Goal: Transaction & Acquisition: Register for event/course

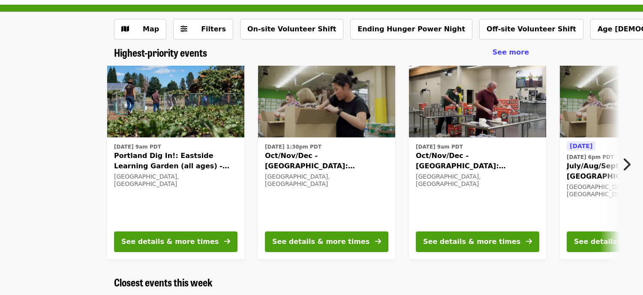
scroll to position [33, 0]
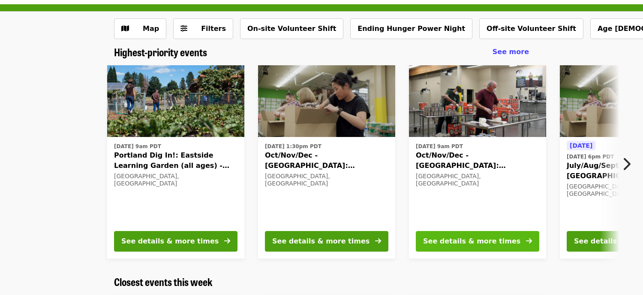
click at [426, 238] on div "See details & more times" at bounding box center [471, 241] width 97 height 10
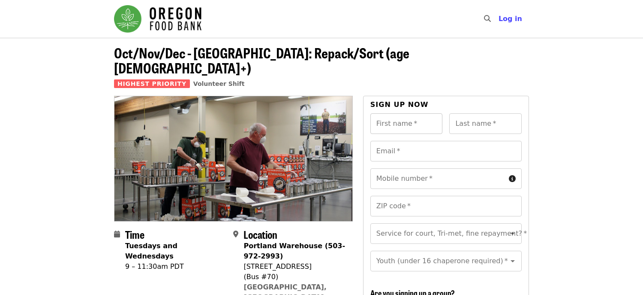
click at [408, 113] on input "First name   *" at bounding box center [407, 123] width 73 height 21
type input "*****"
click at [465, 114] on input "Last name   *" at bounding box center [486, 123] width 73 height 21
type input "******"
click at [448, 141] on input "Email   *" at bounding box center [446, 151] width 151 height 21
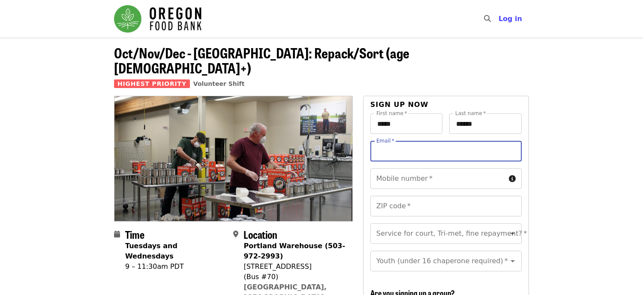
type input "**********"
click at [411, 168] on input "Mobile number   *" at bounding box center [438, 178] width 135 height 21
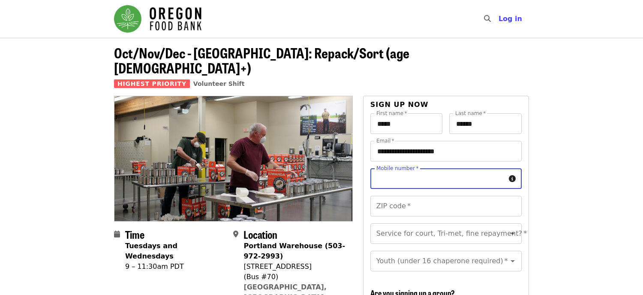
type input "**********"
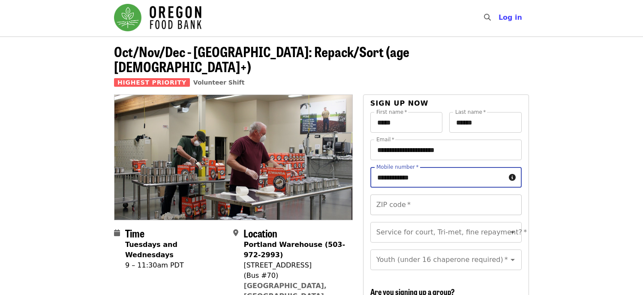
click at [436, 194] on input "ZIP code   *" at bounding box center [446, 204] width 151 height 21
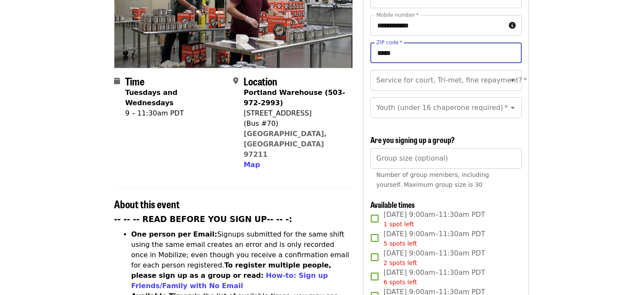
scroll to position [154, 0]
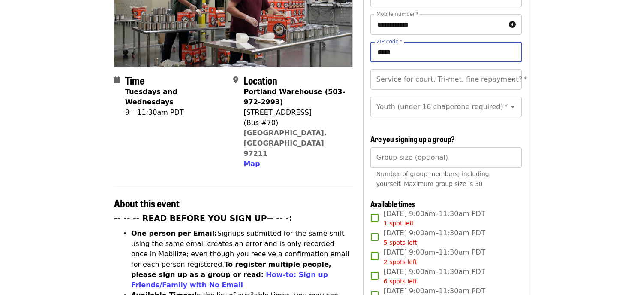
type input "*****"
click at [452, 176] on div "Group size (optional) Group size (optional) Number of group members, including …" at bounding box center [446, 169] width 151 height 45
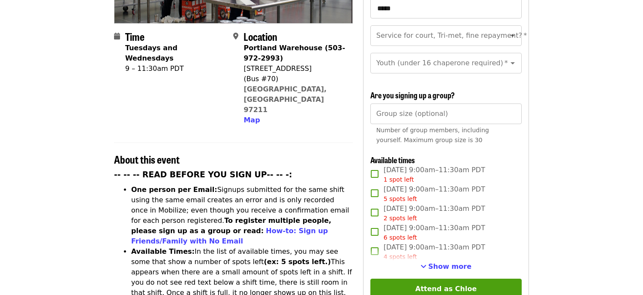
scroll to position [199, 0]
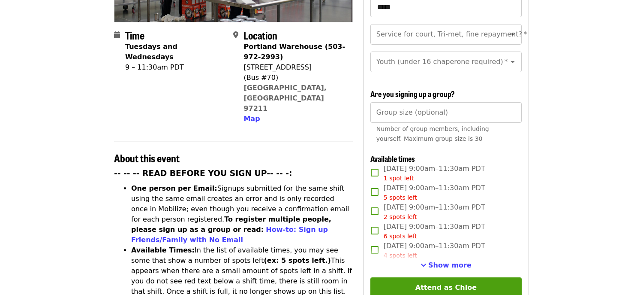
click at [410, 163] on span "[DATE] 9:00am–11:30am PDT 1 spot left" at bounding box center [435, 172] width 102 height 19
click at [397, 183] on span "[DATE] 9:00am–11:30am PDT 5 spots left" at bounding box center [435, 192] width 102 height 19
click at [433, 260] on button "Show more" at bounding box center [446, 265] width 51 height 10
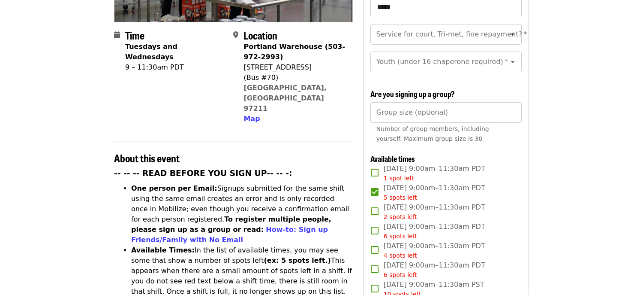
click at [402, 221] on span "[DATE] 9:00am–11:30am PDT 6 spots left" at bounding box center [435, 230] width 102 height 19
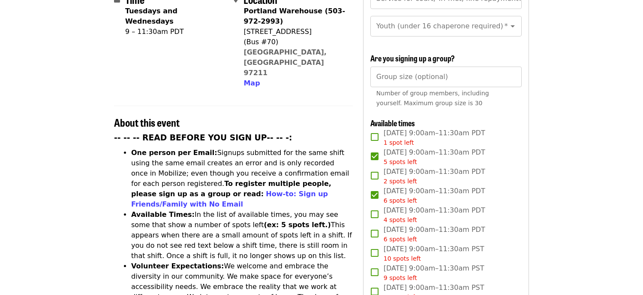
scroll to position [239, 0]
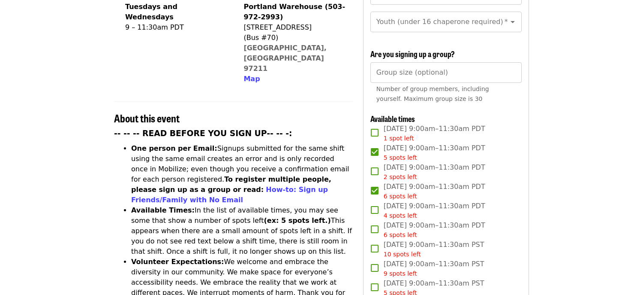
click at [411, 220] on span "[DATE] 9:00am–11:30am PDT 6 spots left" at bounding box center [435, 229] width 102 height 19
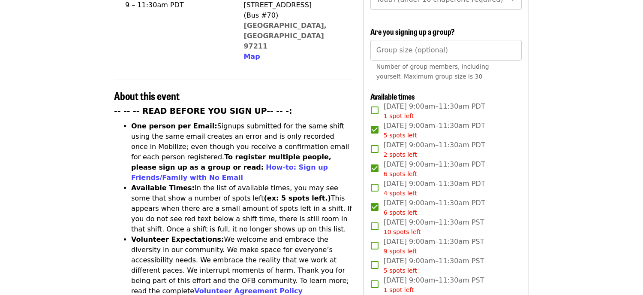
scroll to position [262, 0]
click at [411, 217] on span "[DATE] 9:00am–11:30am PST 10 spots left" at bounding box center [434, 226] width 101 height 19
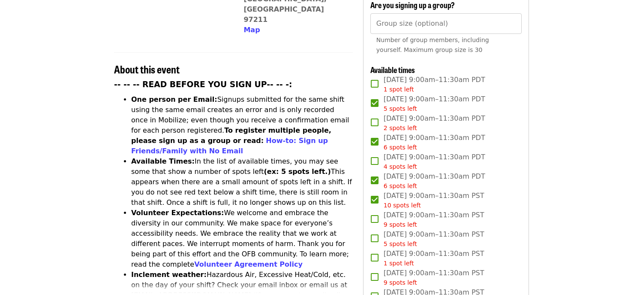
scroll to position [292, 0]
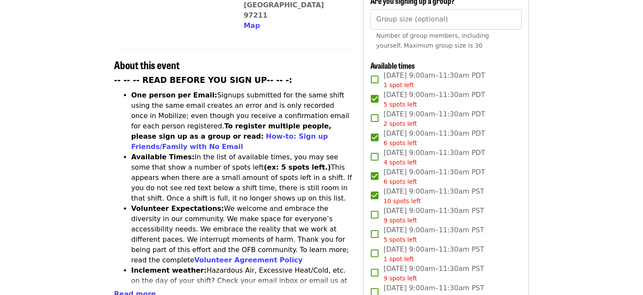
click at [407, 186] on span "[DATE] 9:00am–11:30am PST 10 spots left" at bounding box center [434, 195] width 101 height 19
click at [388, 167] on span "[DATE] 9:00am–11:30am PDT 6 spots left" at bounding box center [435, 176] width 102 height 19
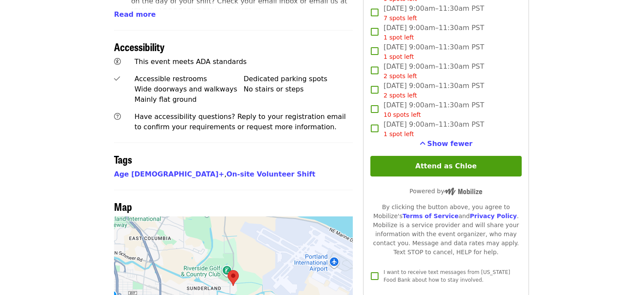
scroll to position [573, 0]
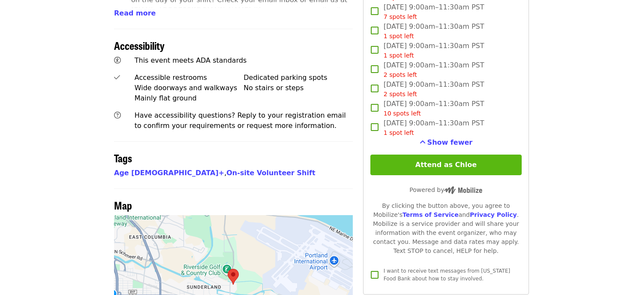
click at [398, 154] on button "Attend as Chloe" at bounding box center [446, 164] width 151 height 21
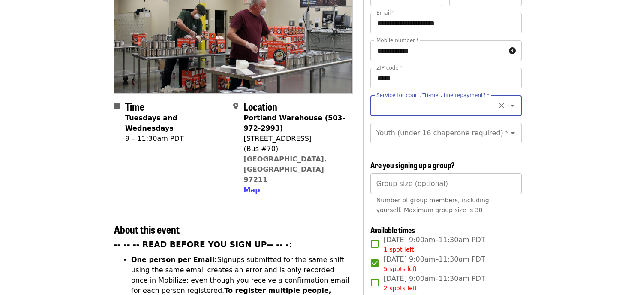
scroll to position [127, 0]
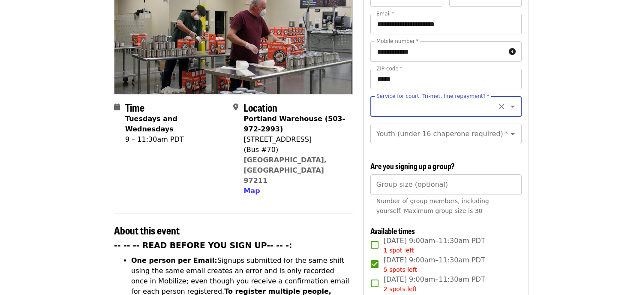
click at [384, 98] on input "Service for court, Tri-met, fine repayment?   *" at bounding box center [436, 106] width 117 height 16
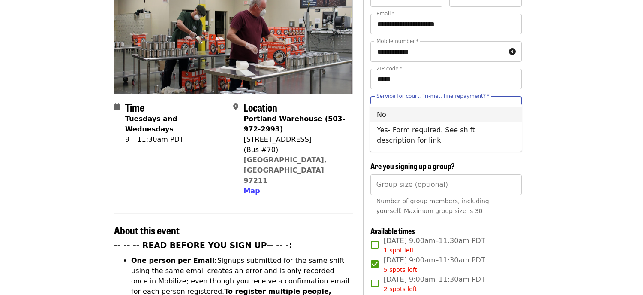
click at [380, 113] on li "No" at bounding box center [446, 114] width 152 height 15
type input "**"
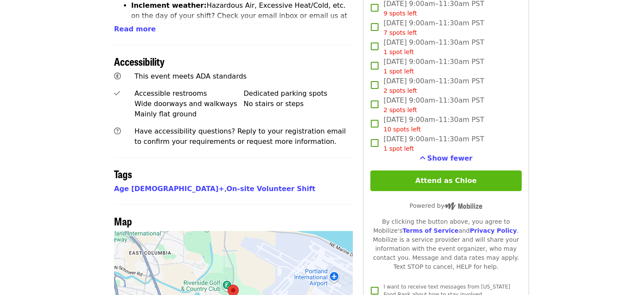
click at [408, 170] on button "Attend as Chloe" at bounding box center [446, 180] width 151 height 21
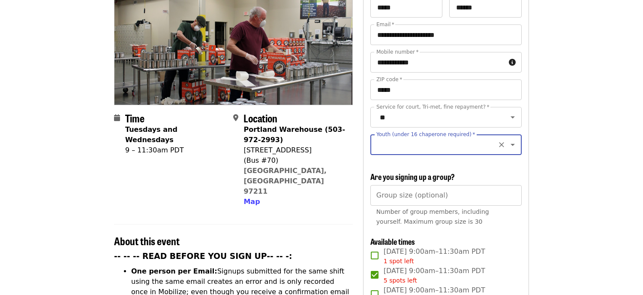
scroll to position [115, 0]
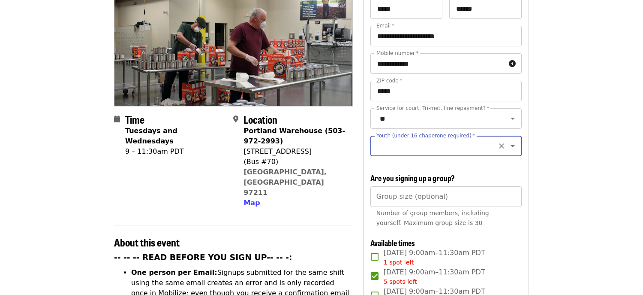
click at [429, 138] on input "Youth (under 16 chaperone required)   *" at bounding box center [436, 146] width 117 height 16
click at [380, 157] on li "16 and older" at bounding box center [446, 153] width 152 height 15
type input "**********"
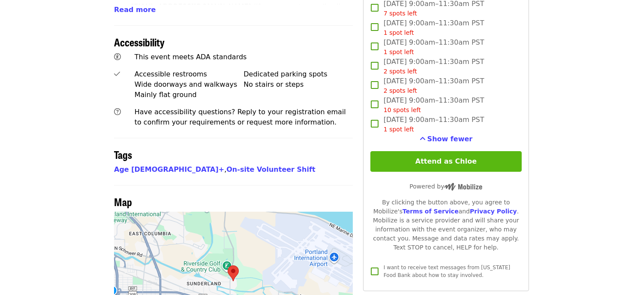
scroll to position [583, 0]
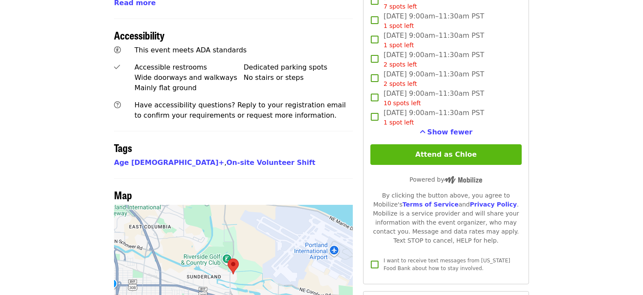
click at [381, 144] on button "Attend as Chloe" at bounding box center [446, 154] width 151 height 21
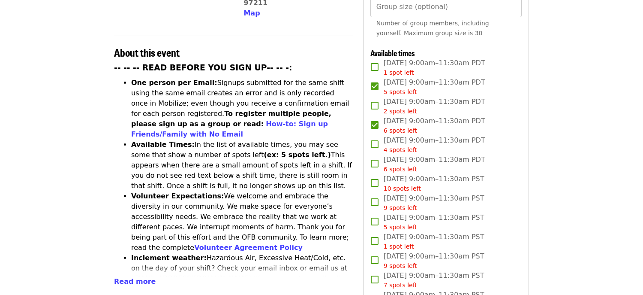
scroll to position [302, 0]
